Goal: Find contact information: Find contact information

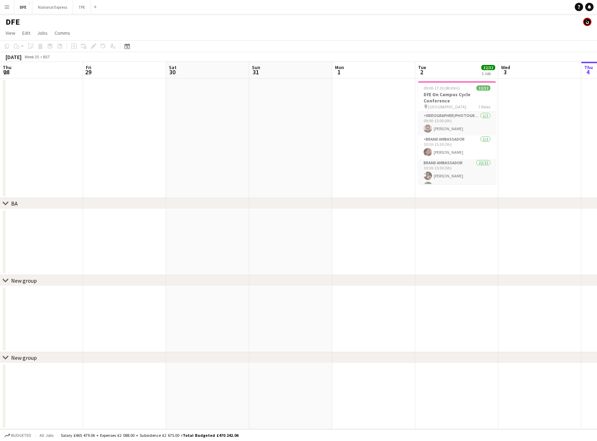
scroll to position [0, 192]
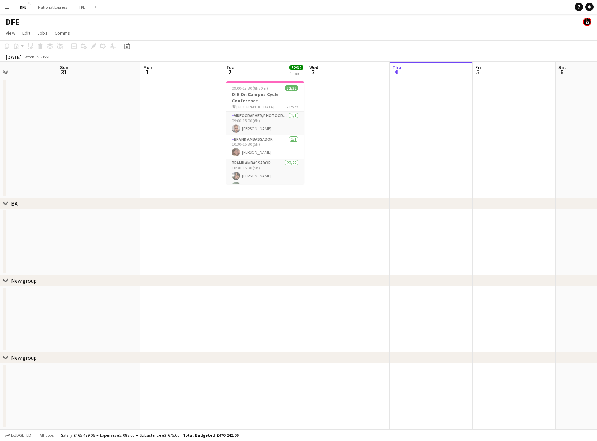
click at [2, 7] on button "Menu" at bounding box center [7, 7] width 14 height 14
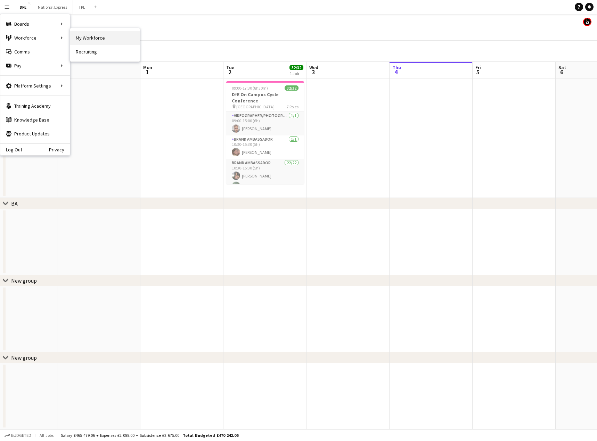
click at [108, 38] on link "My Workforce" at bounding box center [104, 38] width 69 height 14
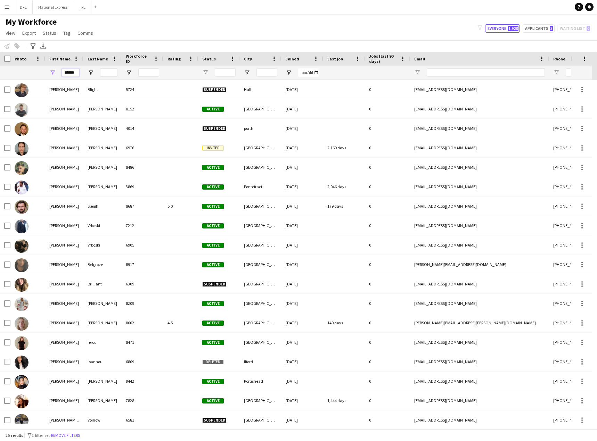
click at [70, 70] on input "******" at bounding box center [70, 72] width 17 height 8
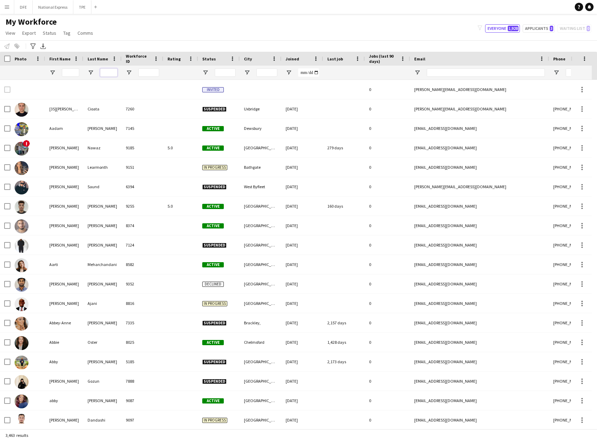
click at [112, 71] on input "Last Name Filter Input" at bounding box center [108, 72] width 17 height 8
paste input "******"
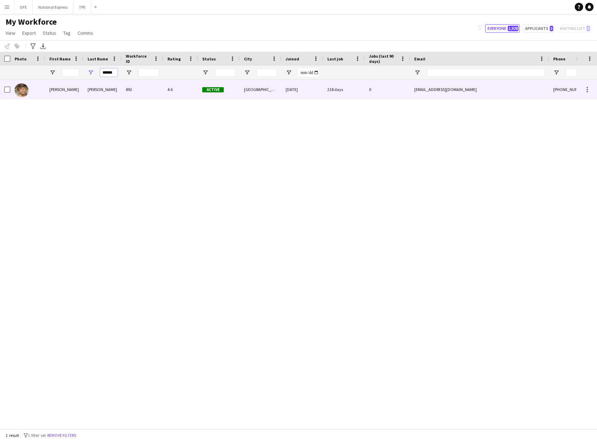
type input "******"
click at [93, 92] on div "[PERSON_NAME]" at bounding box center [102, 89] width 38 height 19
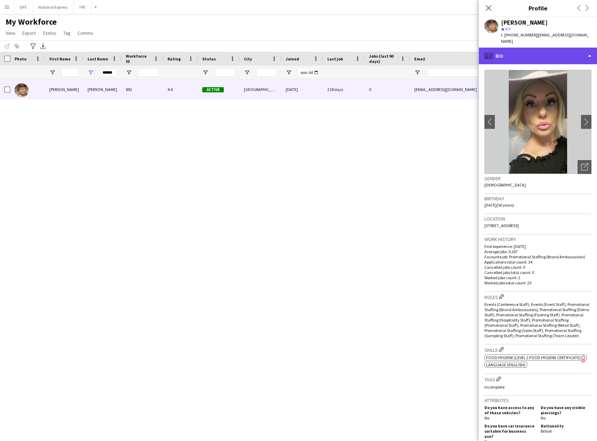
click at [547, 51] on div "profile Bio" at bounding box center [538, 56] width 118 height 17
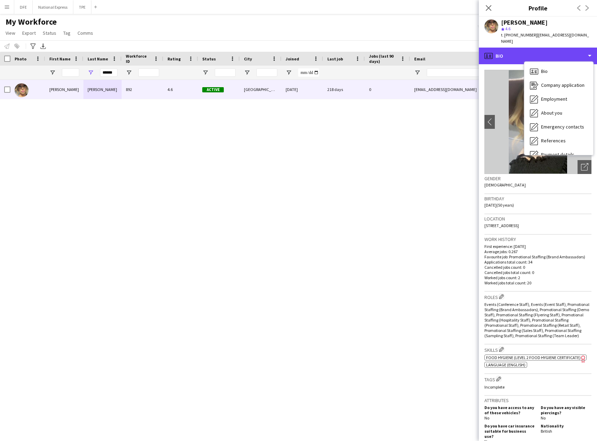
scroll to position [79, 0]
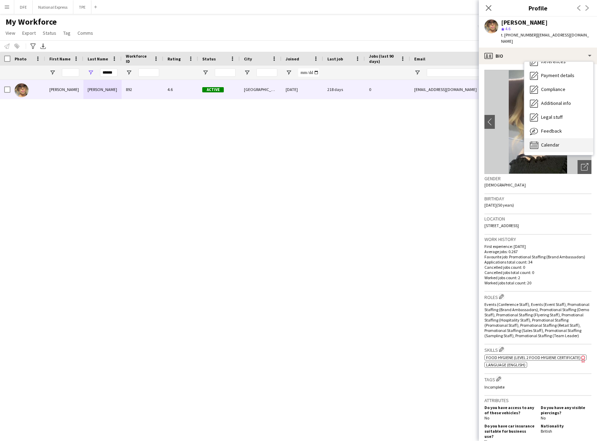
click at [563, 138] on div "Calendar Calendar" at bounding box center [558, 145] width 69 height 14
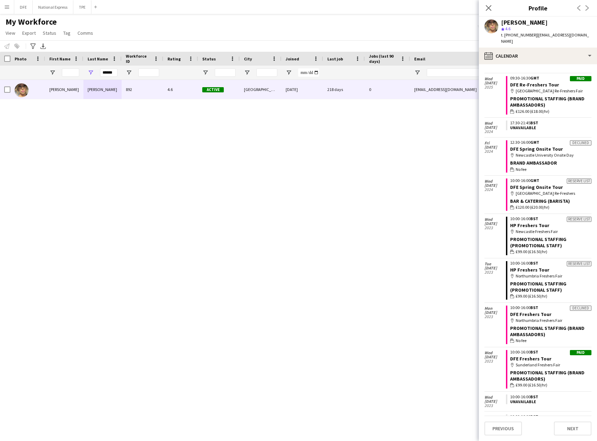
scroll to position [362, 0]
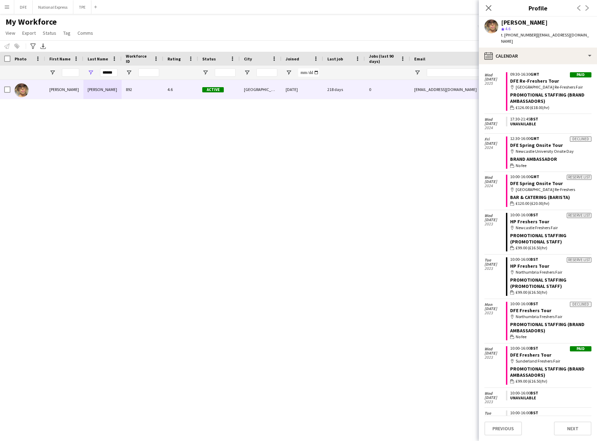
click at [538, 84] on div "map-marker [GEOGRAPHIC_DATA] Re-Freshers Fair" at bounding box center [550, 87] width 81 height 6
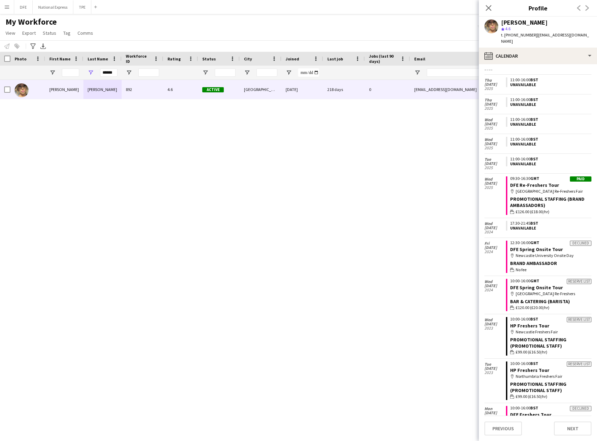
drag, startPoint x: 585, startPoint y: 32, endPoint x: 545, endPoint y: 35, distance: 40.1
click at [549, 31] on app-profile-header "[PERSON_NAME] star 4.6 t. [PHONE_NUMBER] | [EMAIL_ADDRESS][DOMAIN_NAME]" at bounding box center [538, 32] width 118 height 31
click at [548, 32] on span "| [EMAIL_ADDRESS][DOMAIN_NAME]" at bounding box center [545, 37] width 88 height 11
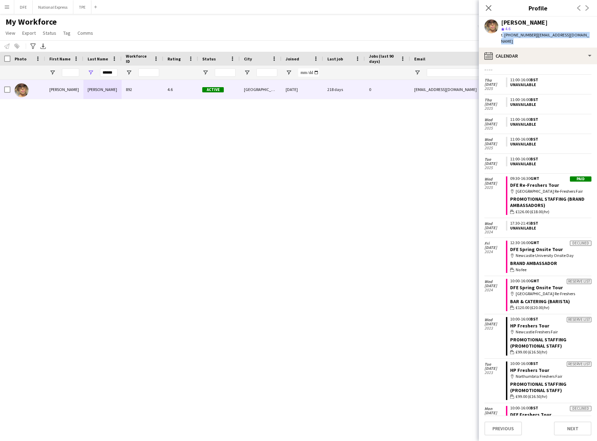
click at [552, 34] on span "| [EMAIL_ADDRESS][DOMAIN_NAME]" at bounding box center [545, 37] width 88 height 11
drag, startPoint x: 533, startPoint y: 36, endPoint x: 581, endPoint y: 38, distance: 48.0
click at [581, 38] on div "[PERSON_NAME] star 4.6 t. [PHONE_NUMBER] | [EMAIL_ADDRESS][DOMAIN_NAME]" at bounding box center [538, 32] width 118 height 31
drag, startPoint x: 535, startPoint y: 21, endPoint x: 520, endPoint y: 18, distance: 14.5
click at [520, 19] on div "[PERSON_NAME]" at bounding box center [546, 22] width 90 height 6
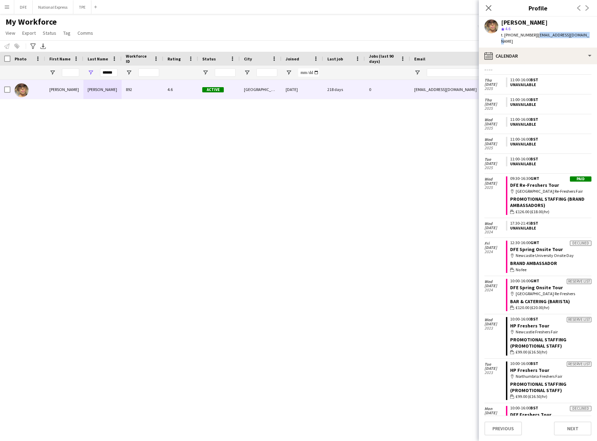
drag, startPoint x: 584, startPoint y: 33, endPoint x: 534, endPoint y: 32, distance: 50.1
click at [534, 32] on app-profile-header "[PERSON_NAME] star 4.6 t. [PHONE_NUMBER] | [EMAIL_ADDRESS][DOMAIN_NAME]" at bounding box center [538, 32] width 118 height 31
